Goal: Obtain resource: Download file/media

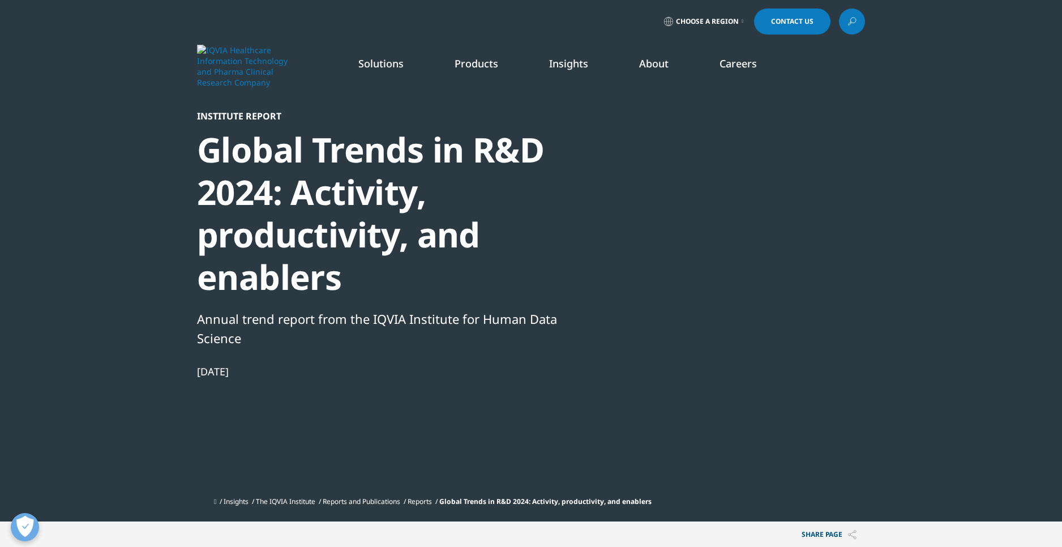
click at [768, 250] on div at bounding box center [755, 237] width 218 height 255
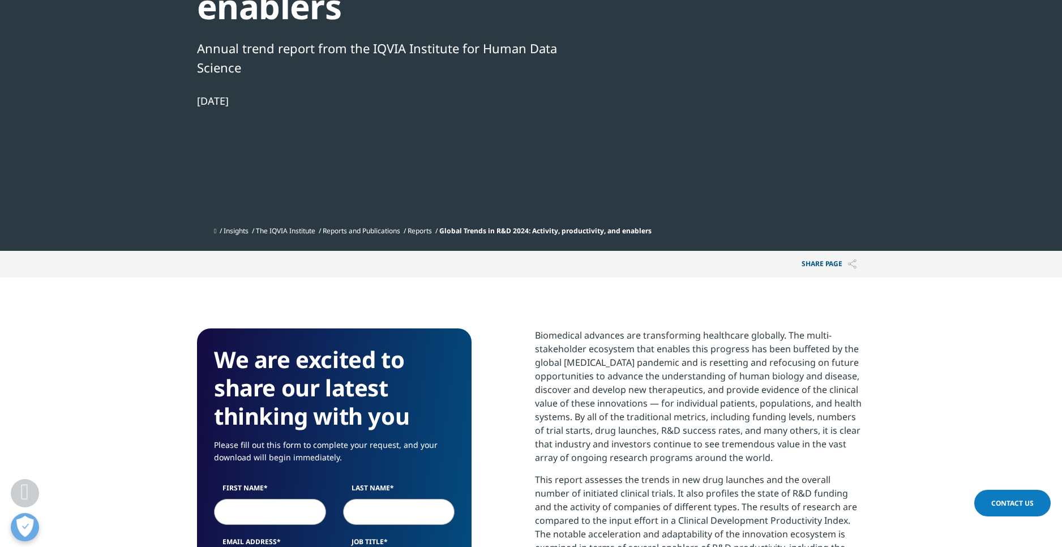
scroll to position [521, 0]
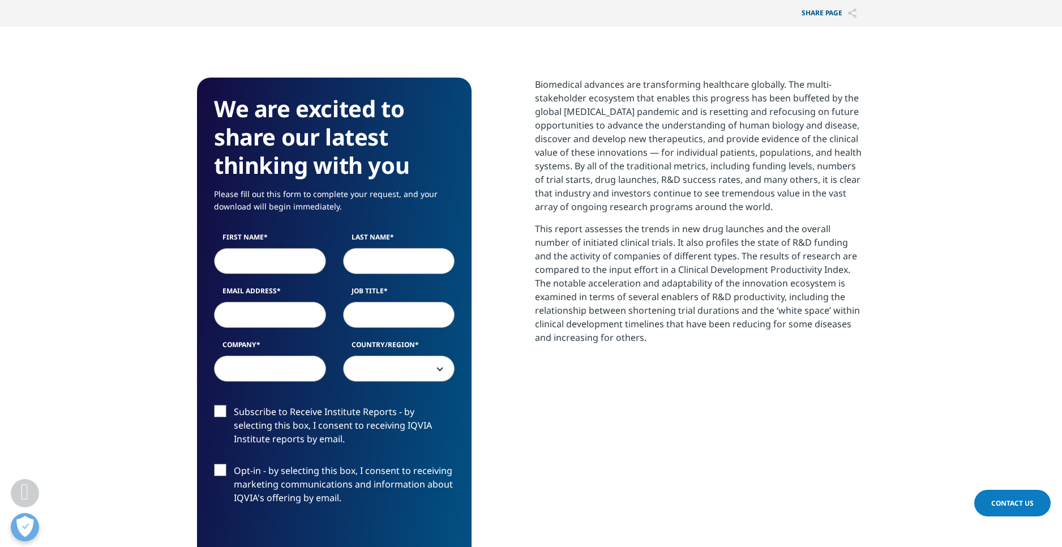
click at [262, 258] on input "First Name" at bounding box center [270, 261] width 112 height 26
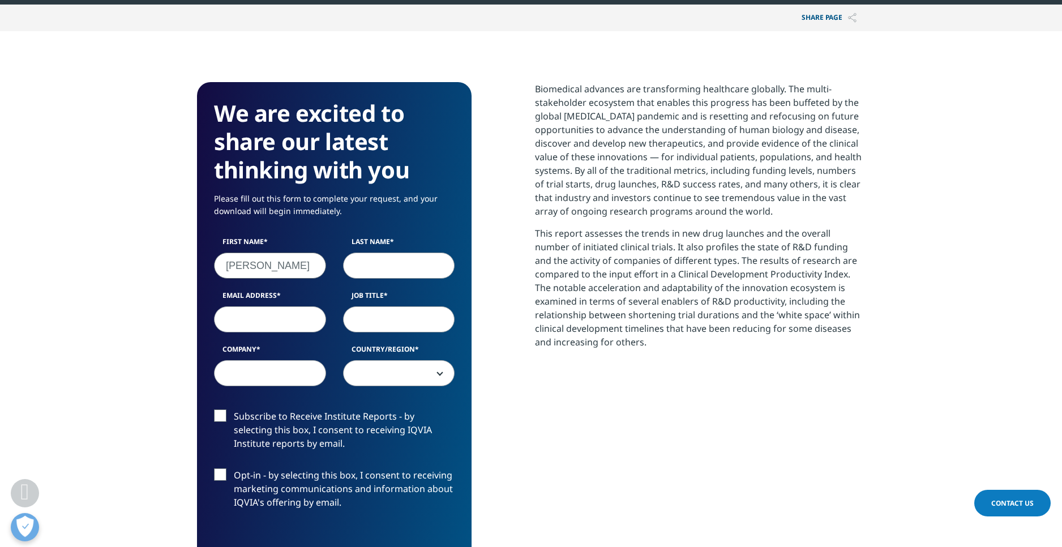
type input "[PERSON_NAME]"
type input "j"
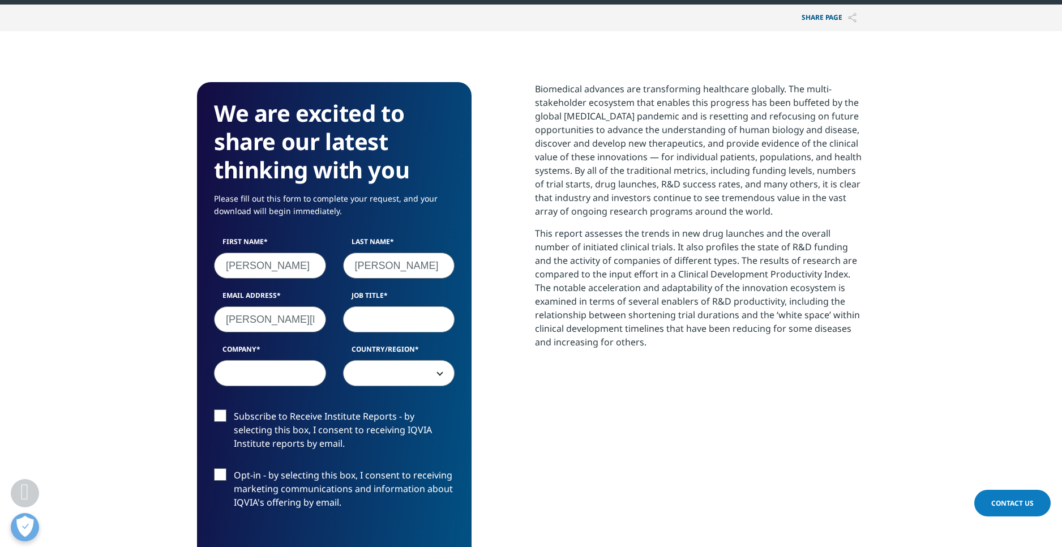
scroll to position [0, 1]
type input "[PERSON_NAME][EMAIL_ADDRESS][DOMAIN_NAME]"
type input "CEO"
type input "Metric"
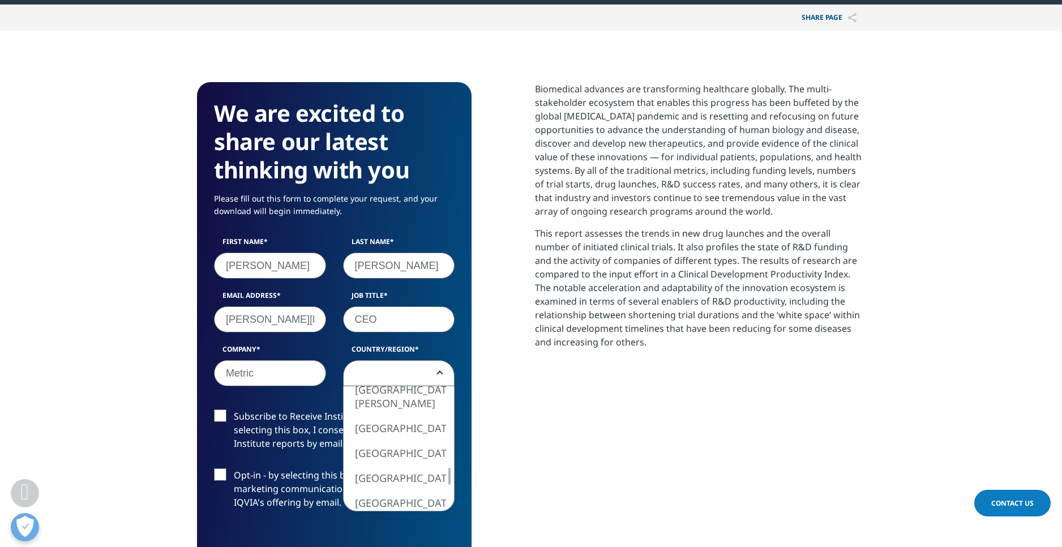
click at [393, 375] on span at bounding box center [399, 374] width 111 height 26
select select "[GEOGRAPHIC_DATA]"
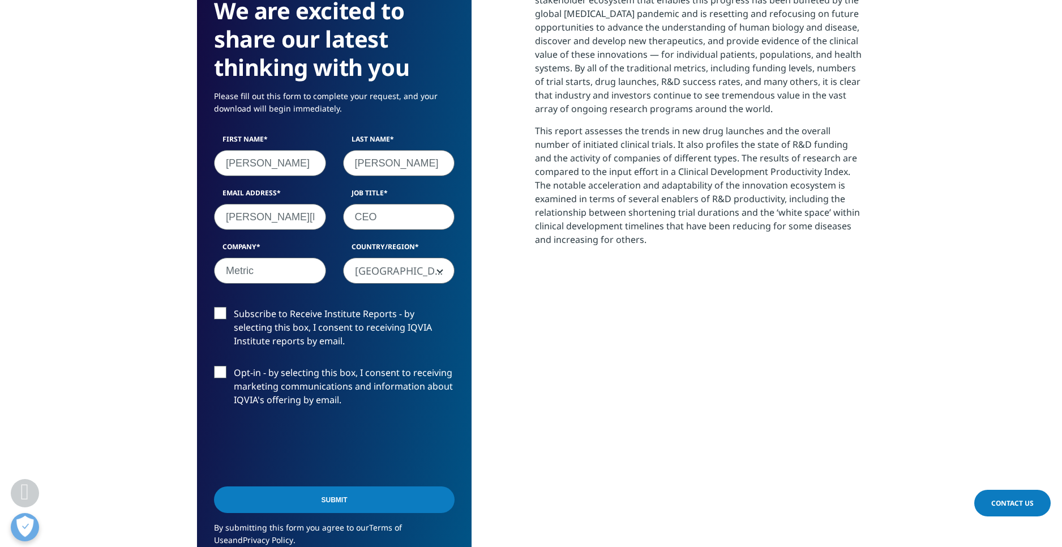
scroll to position [620, 0]
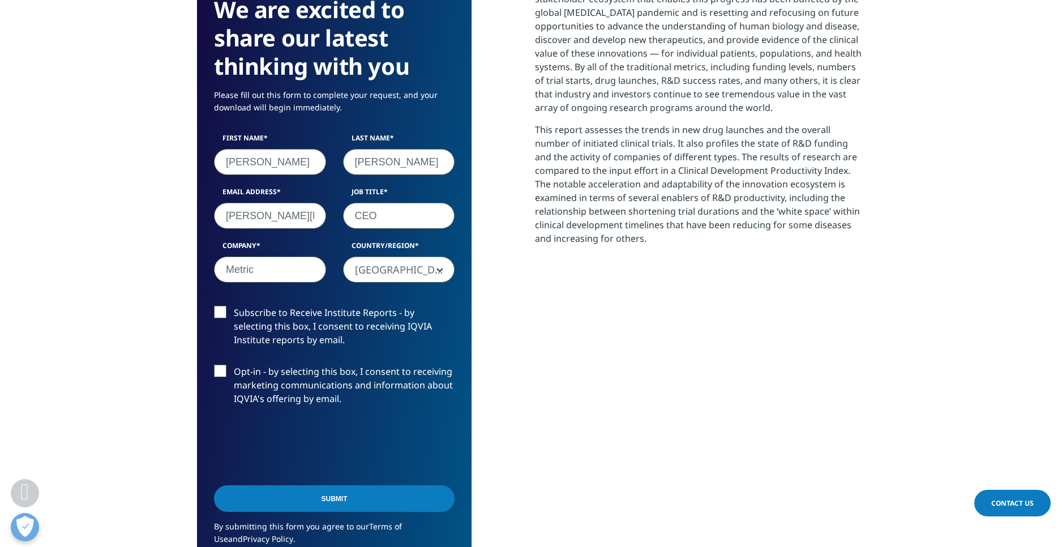
click at [314, 500] on input "Submit" at bounding box center [334, 498] width 241 height 27
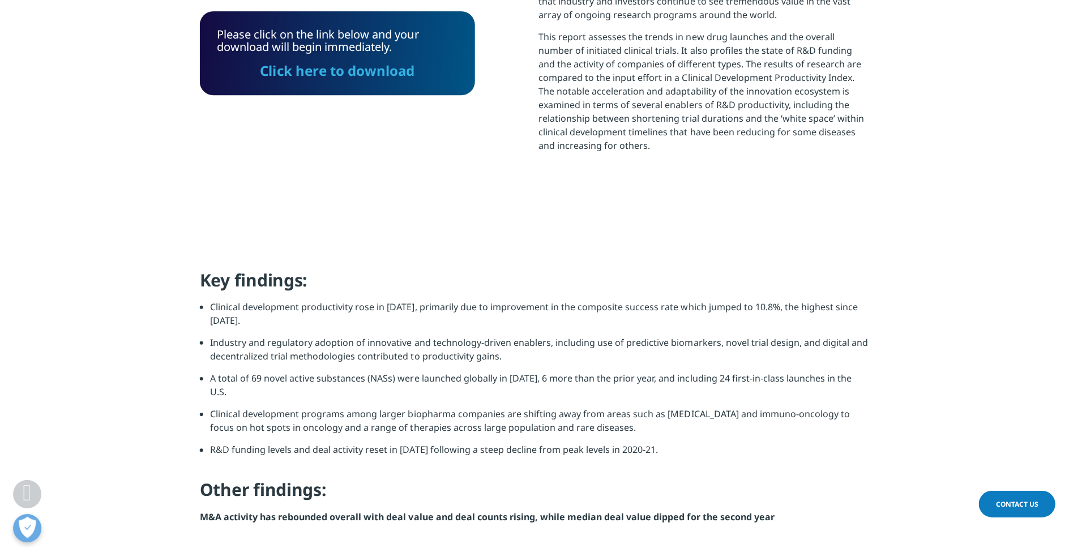
scroll to position [710, 0]
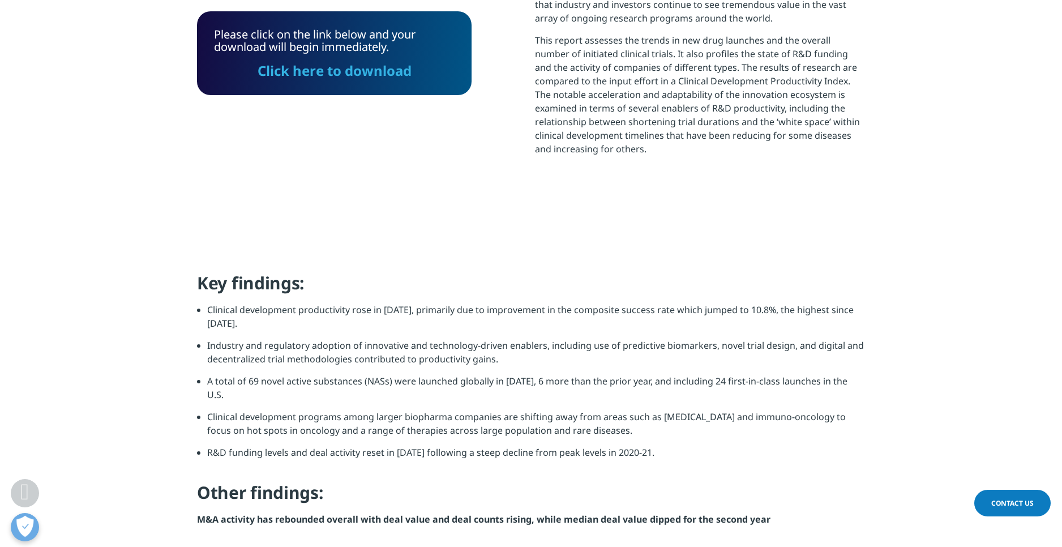
click at [374, 72] on link "Click here to download" at bounding box center [335, 70] width 154 height 19
